Goal: Information Seeking & Learning: Learn about a topic

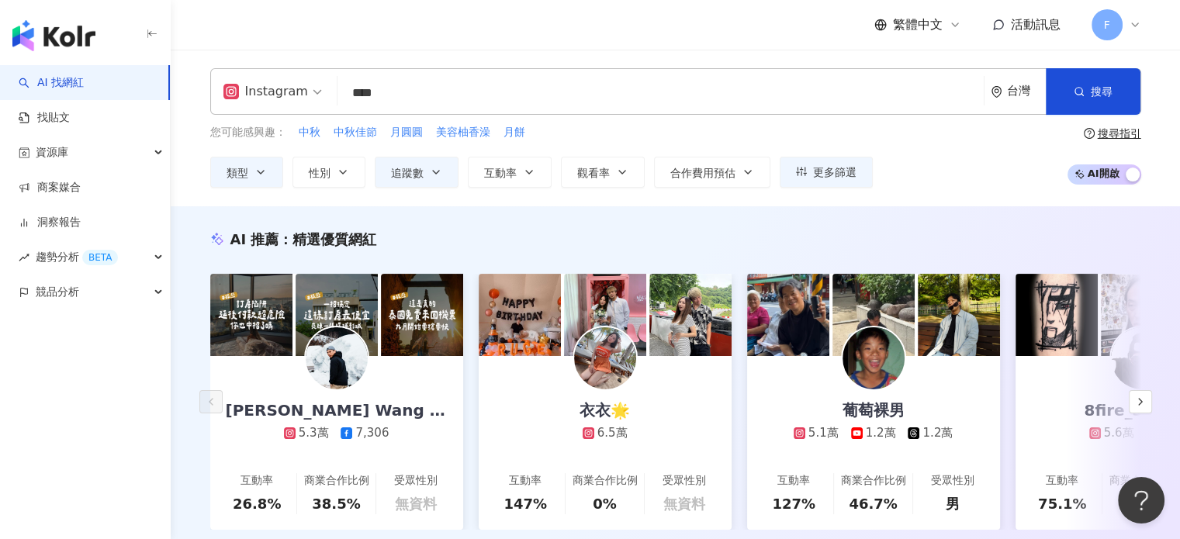
click at [411, 89] on input "****" at bounding box center [661, 92] width 634 height 29
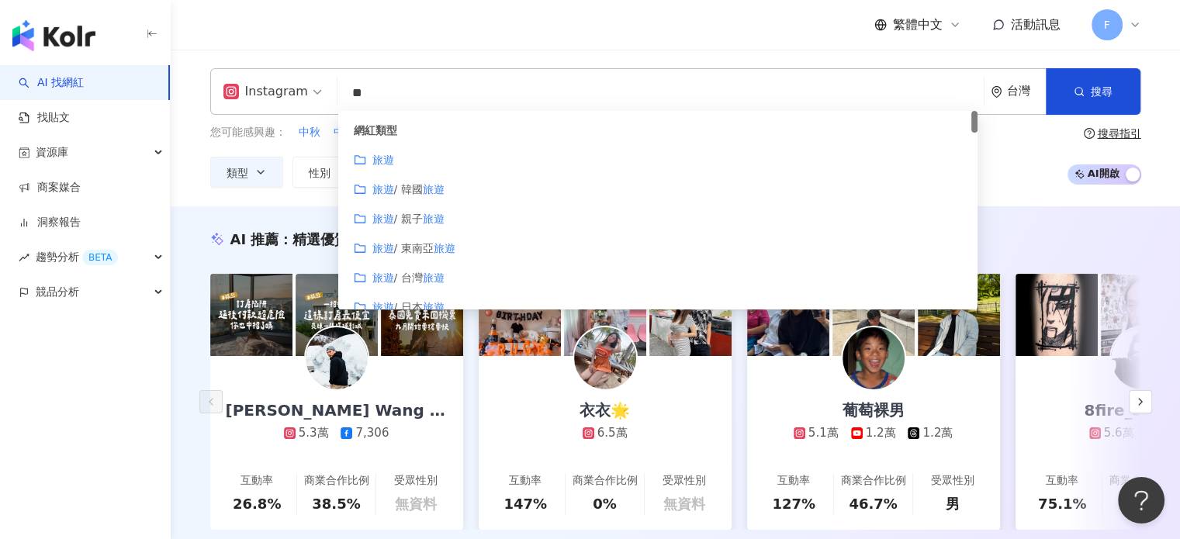
type input "*"
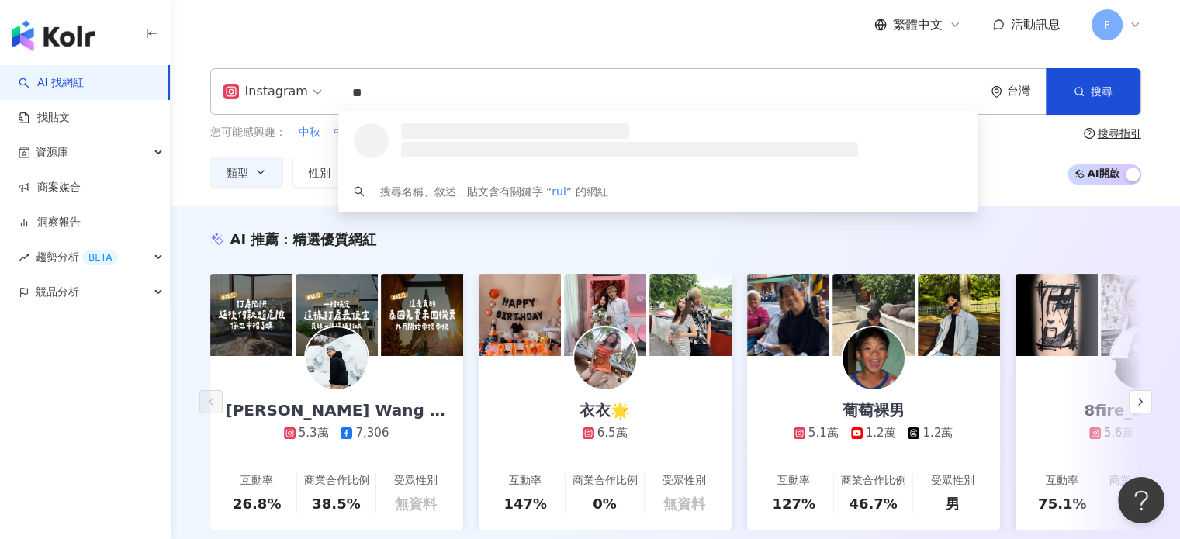
type input "*"
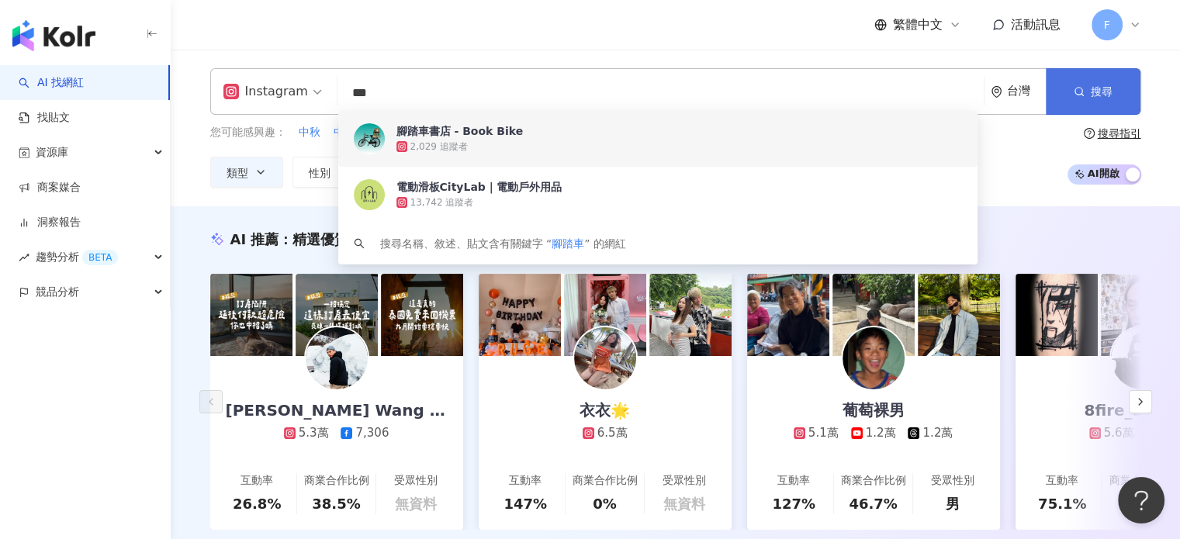
type input "***"
click at [1109, 98] on span "搜尋" at bounding box center [1102, 91] width 22 height 12
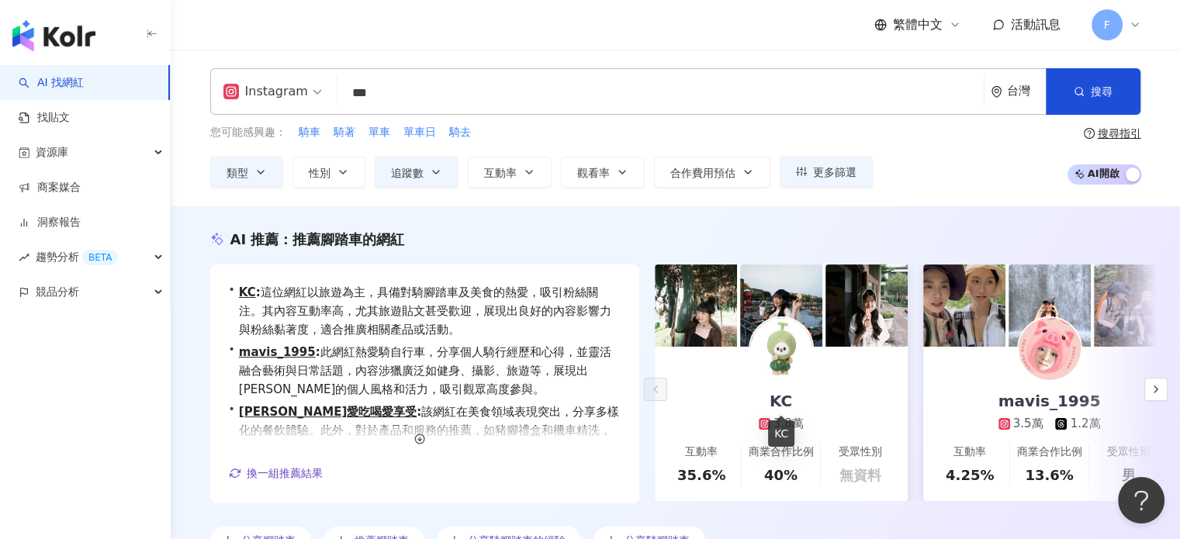
click at [777, 400] on div "KC" at bounding box center [781, 401] width 54 height 22
click at [1043, 401] on div "mavis_1995" at bounding box center [1049, 401] width 133 height 22
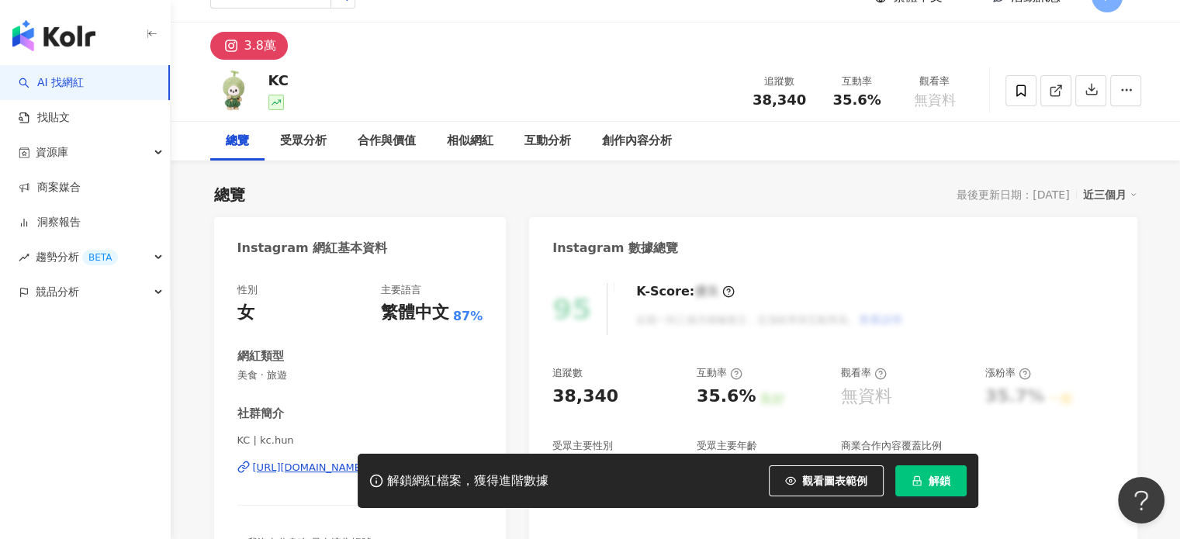
scroll to position [78, 0]
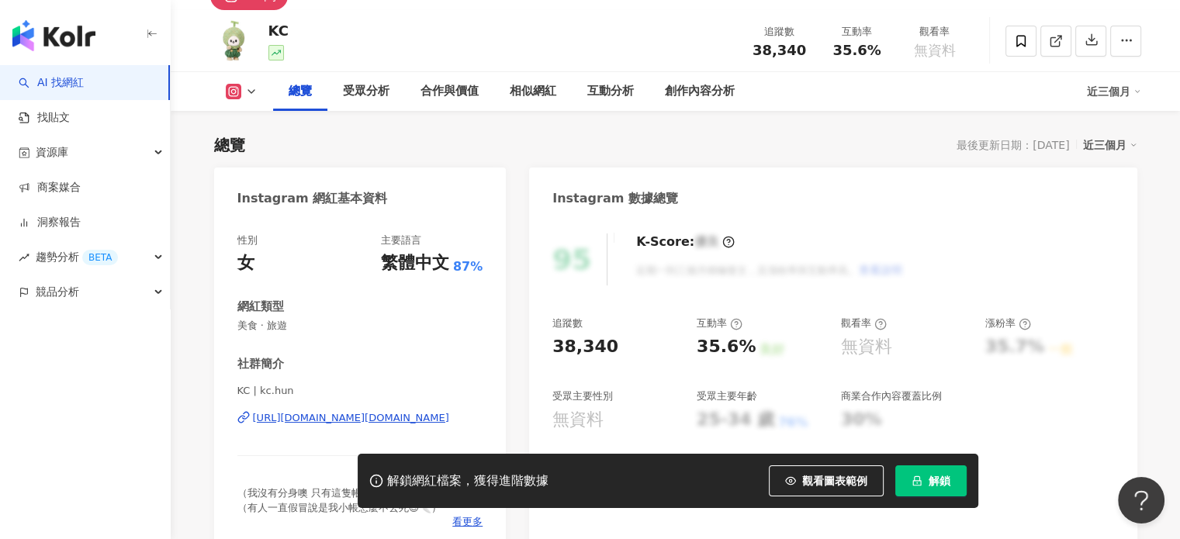
click at [331, 415] on div "[URL][DOMAIN_NAME][DOMAIN_NAME]" at bounding box center [351, 418] width 196 height 14
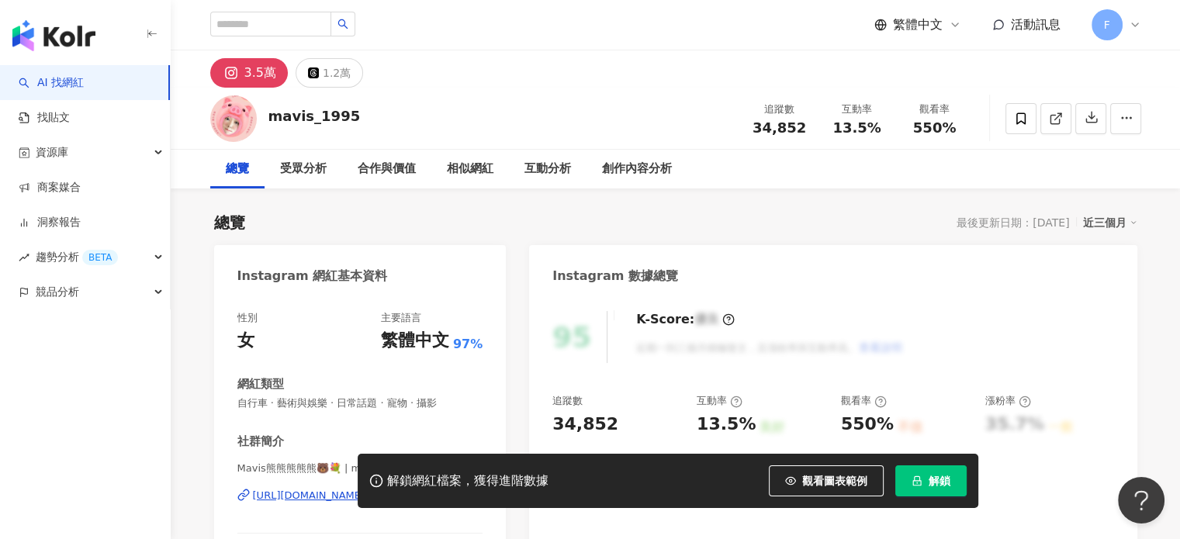
click at [291, 493] on div "解鎖網紅檔案，獲得進階數據 觀看圖表範例 解鎖" at bounding box center [590, 481] width 1180 height 54
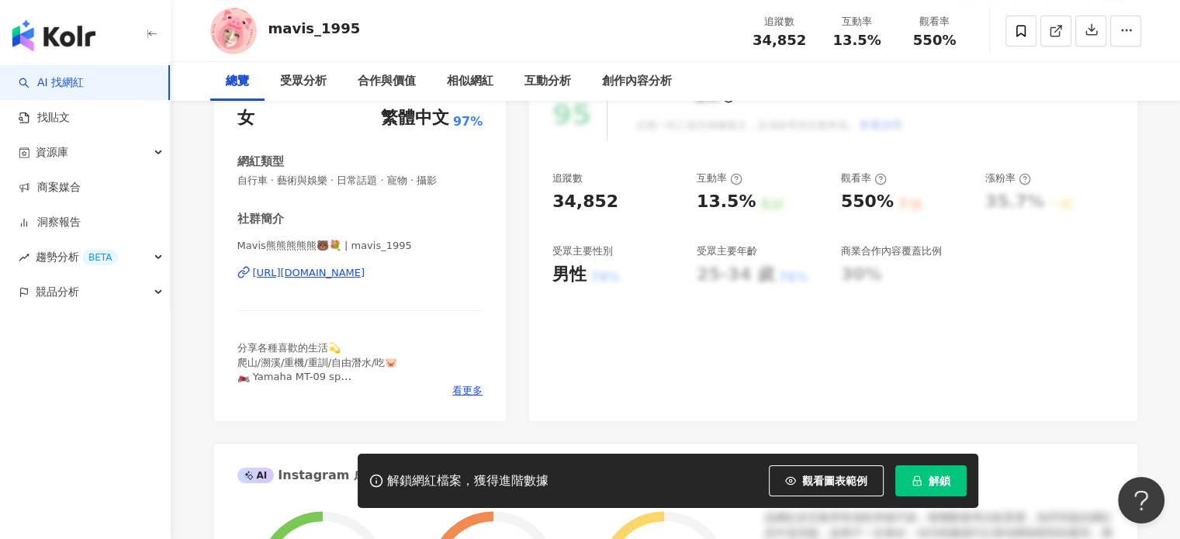
scroll to position [233, 0]
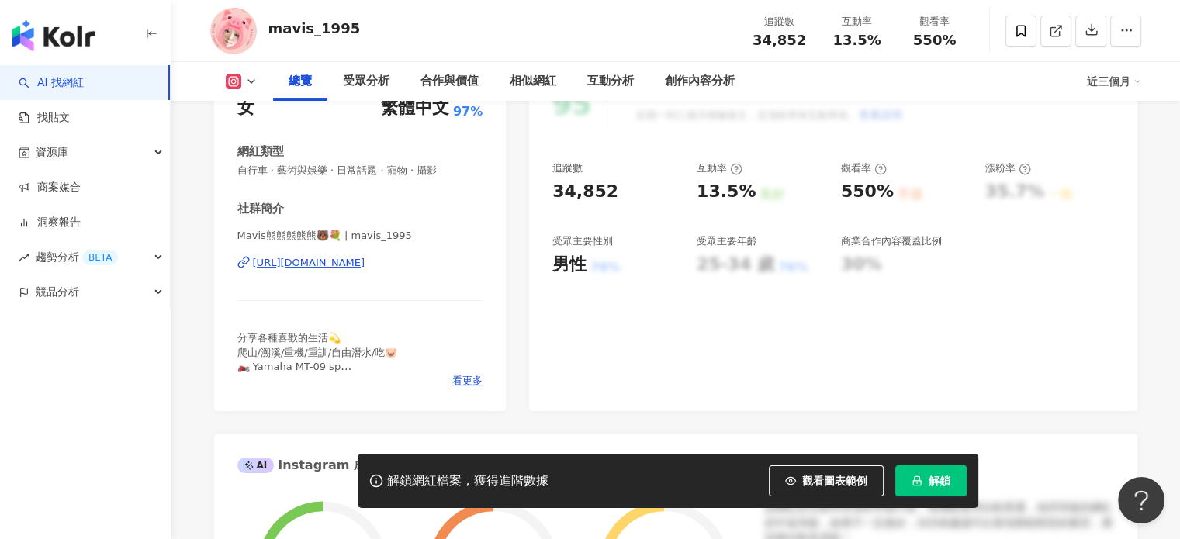
click at [365, 261] on div "https://www.instagram.com/mavis_1995/" at bounding box center [309, 263] width 112 height 14
